Goal: Find specific page/section

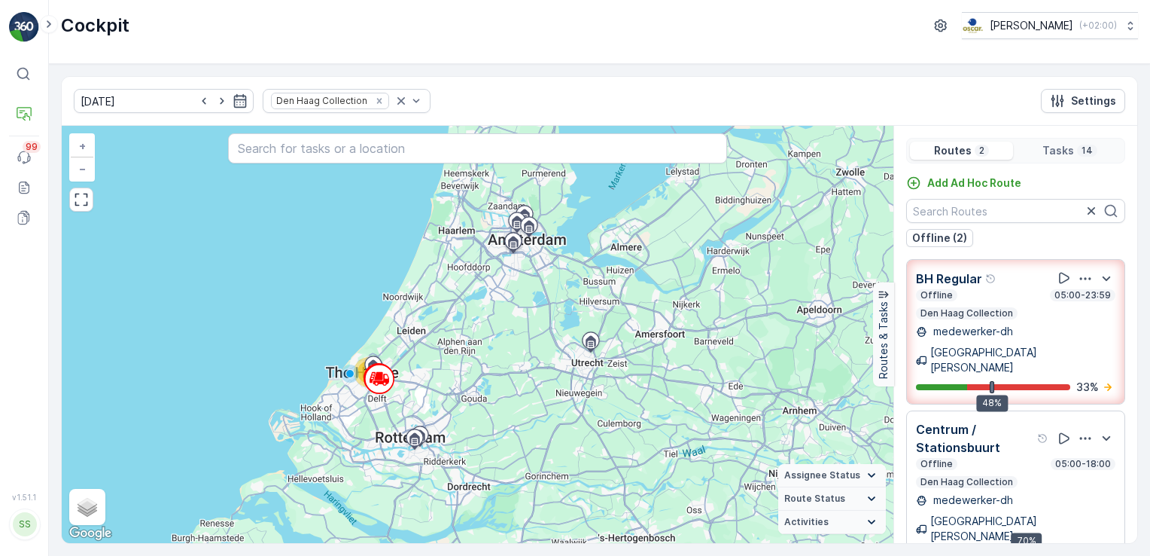
click at [1006, 420] on p "Centrum / Stationsbuurt" at bounding box center [975, 438] width 118 height 36
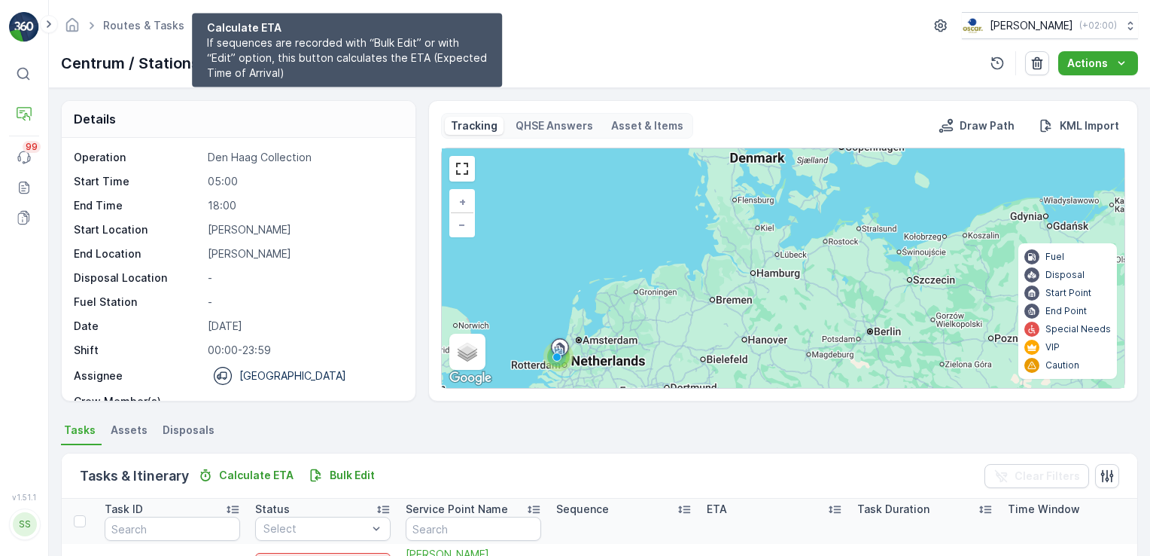
scroll to position [376, 0]
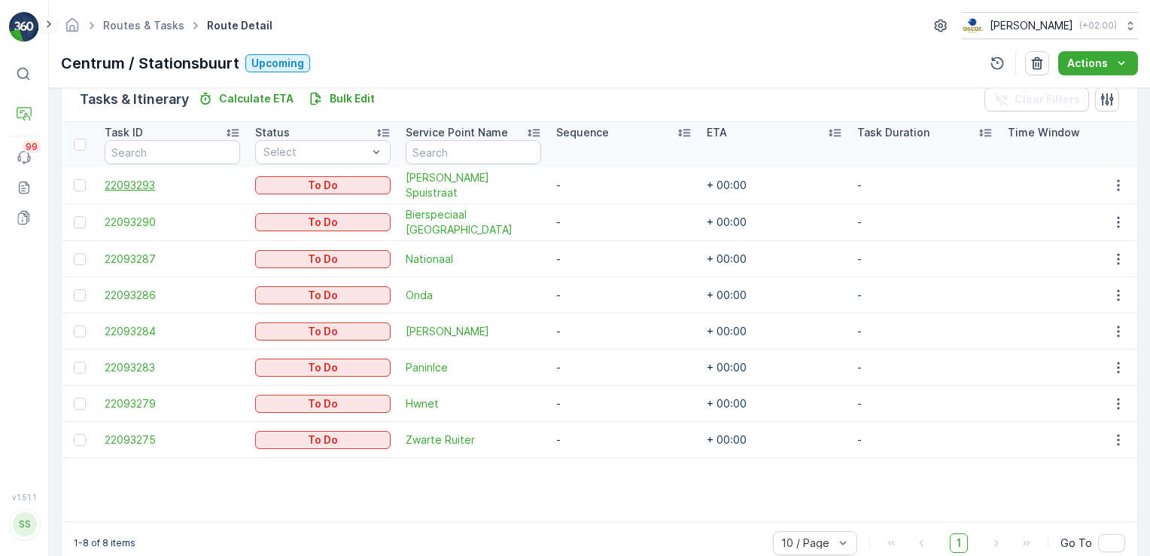
click at [143, 185] on span "22093293" at bounding box center [172, 185] width 135 height 15
